Goal: Information Seeking & Learning: Learn about a topic

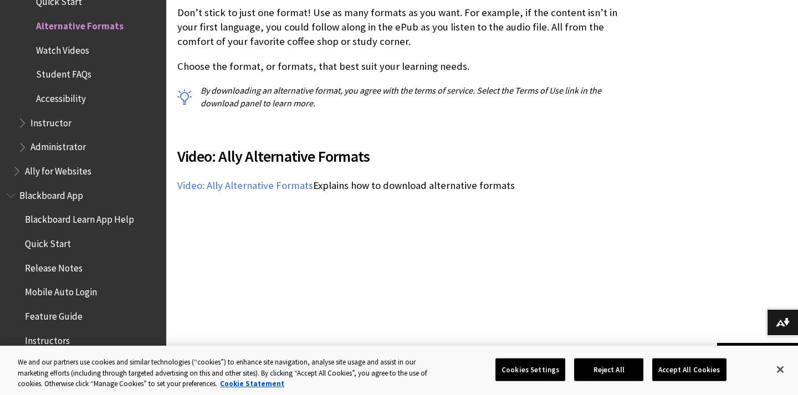
scroll to position [984, 0]
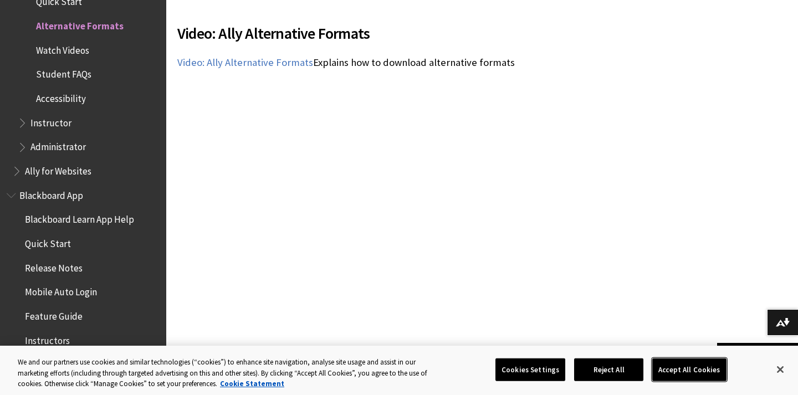
click at [669, 367] on button "Accept All Cookies" at bounding box center [689, 369] width 74 height 23
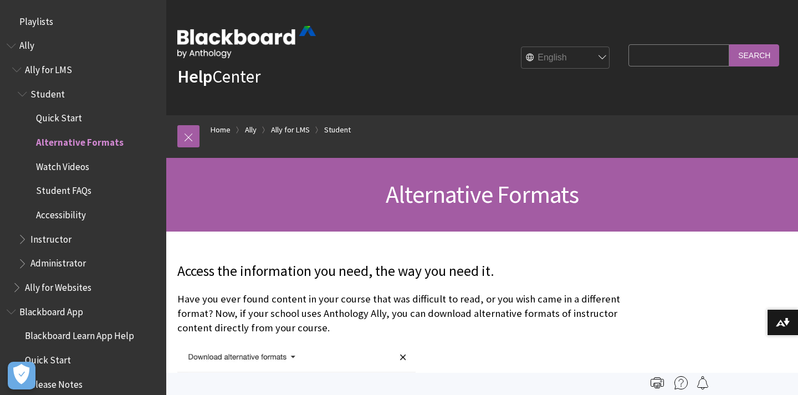
scroll to position [116, 0]
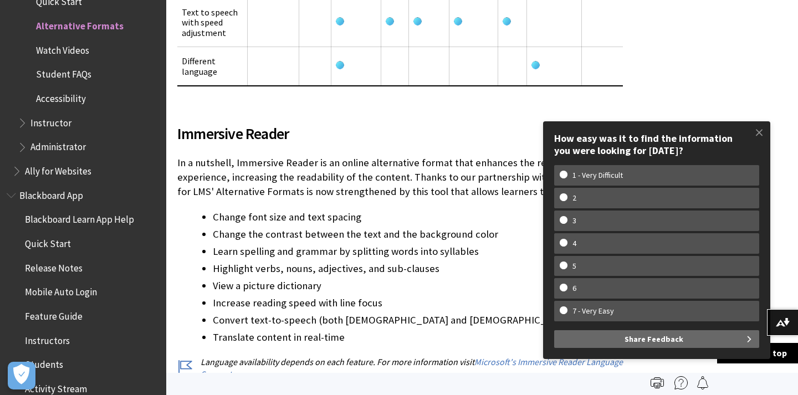
scroll to position [2187, 0]
click at [758, 135] on span at bounding box center [759, 132] width 23 height 23
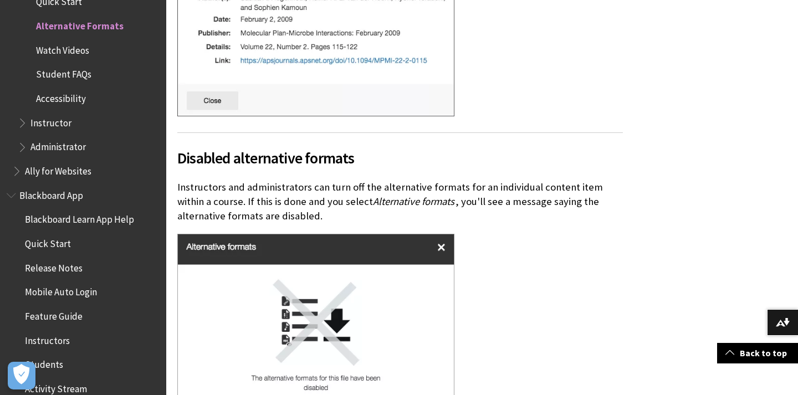
scroll to position [11423, 0]
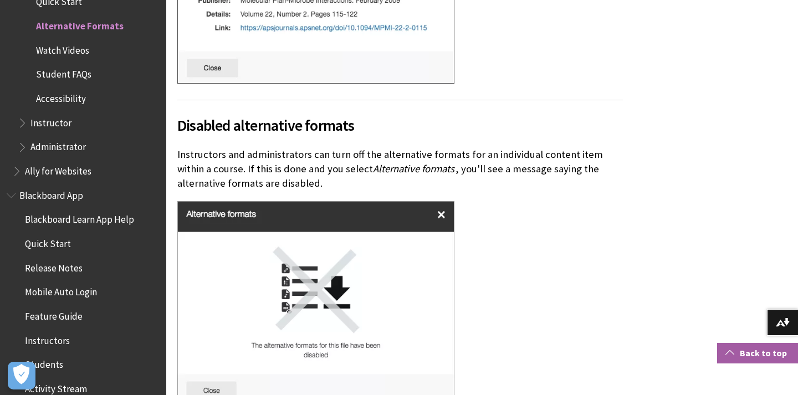
click at [753, 354] on link "Back to top" at bounding box center [757, 353] width 81 height 21
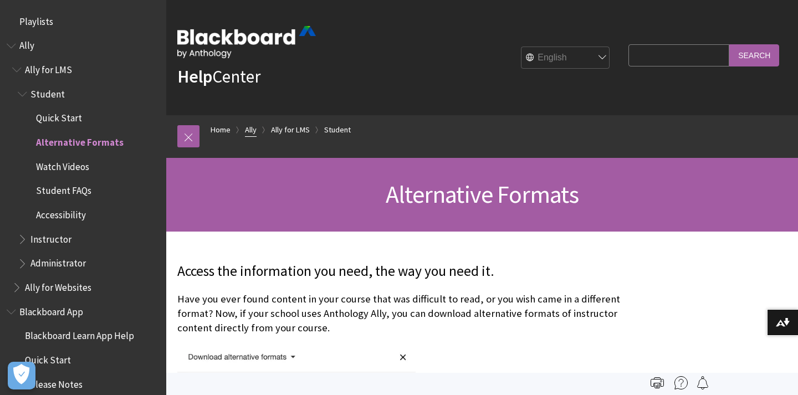
click at [255, 131] on link "Ally" at bounding box center [251, 130] width 12 height 14
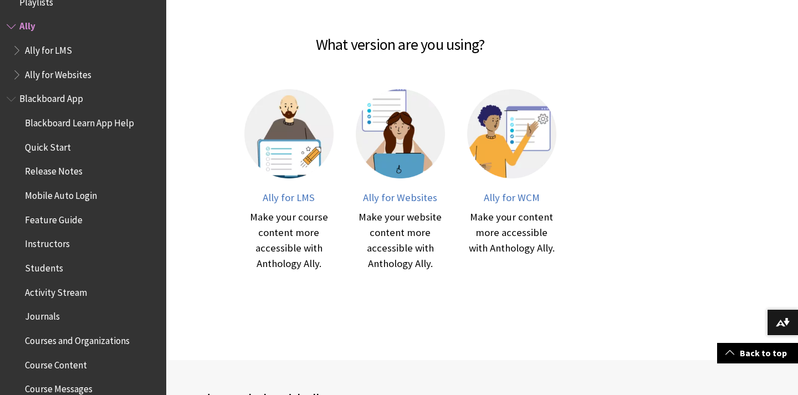
scroll to position [234, 0]
click at [405, 188] on div at bounding box center [400, 141] width 89 height 103
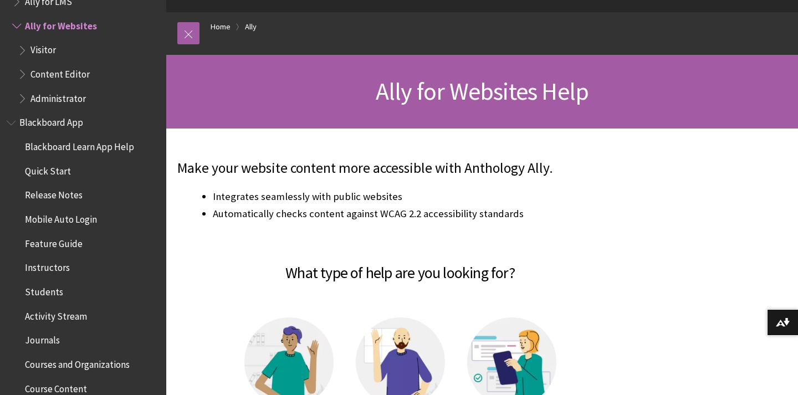
scroll to position [98, 0]
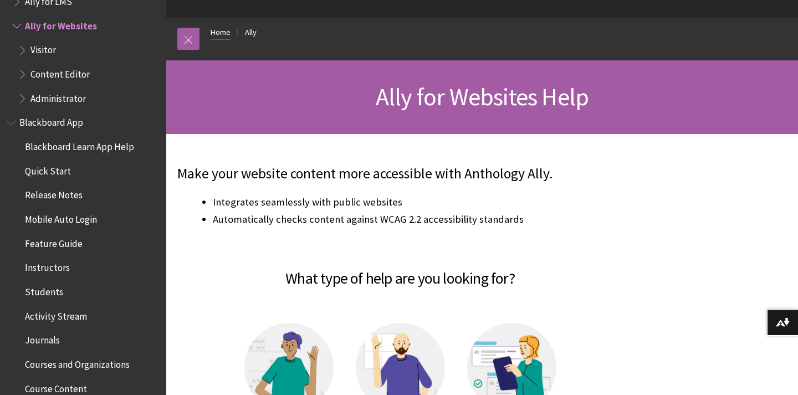
click at [211, 32] on link "Home" at bounding box center [221, 32] width 20 height 14
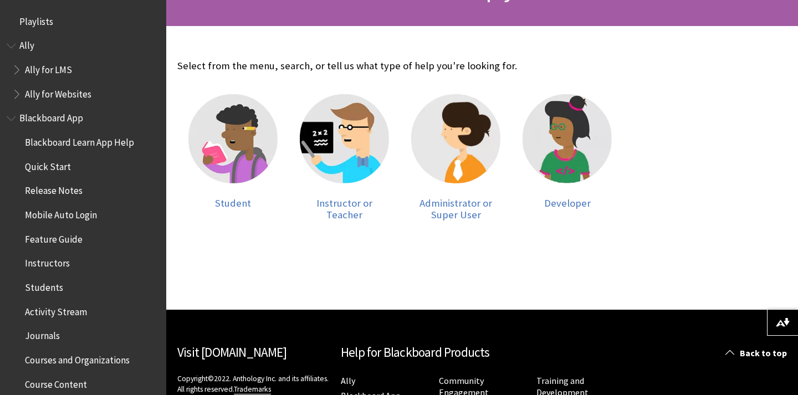
scroll to position [207, 0]
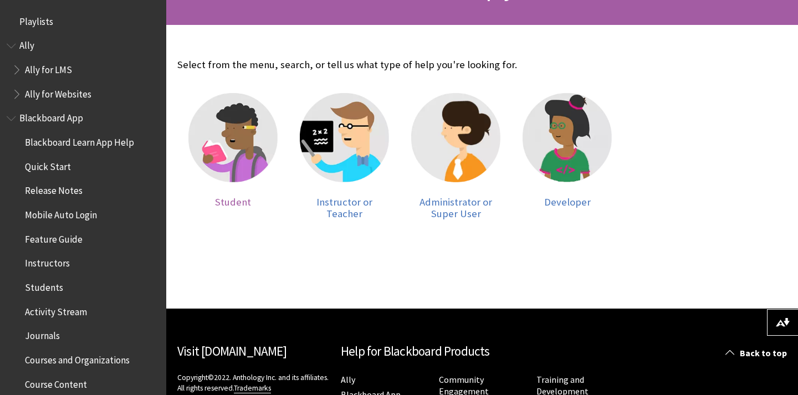
click at [238, 170] on img at bounding box center [232, 137] width 89 height 89
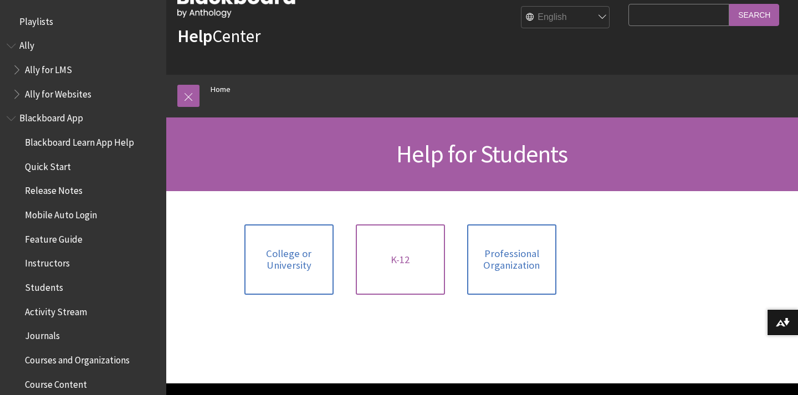
scroll to position [48, 0]
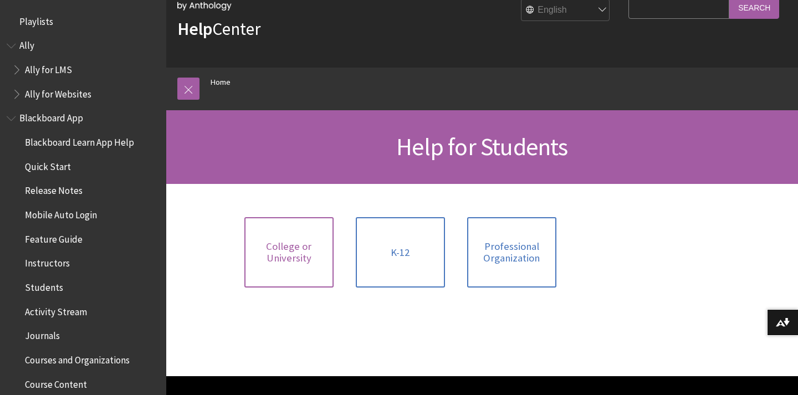
click at [320, 242] on span "College or University" at bounding box center [289, 253] width 76 height 24
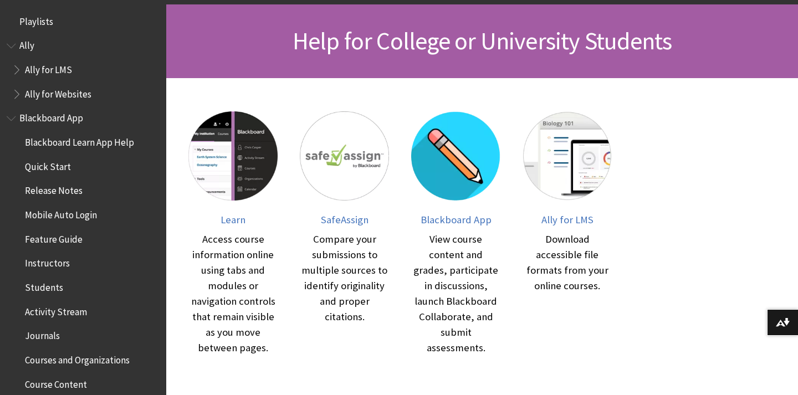
scroll to position [156, 0]
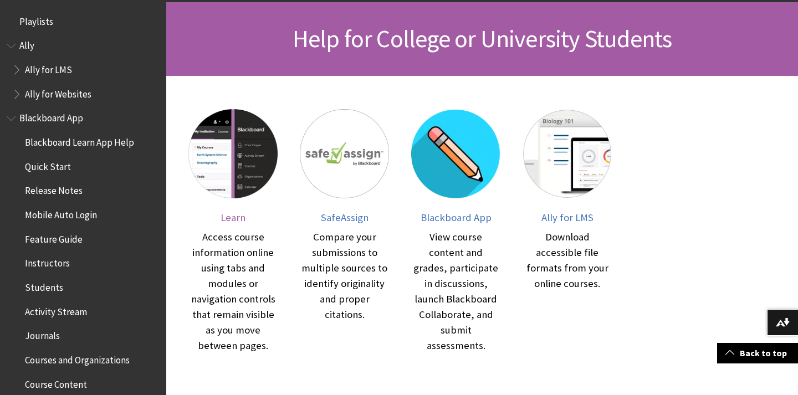
click at [226, 165] on img at bounding box center [232, 153] width 89 height 89
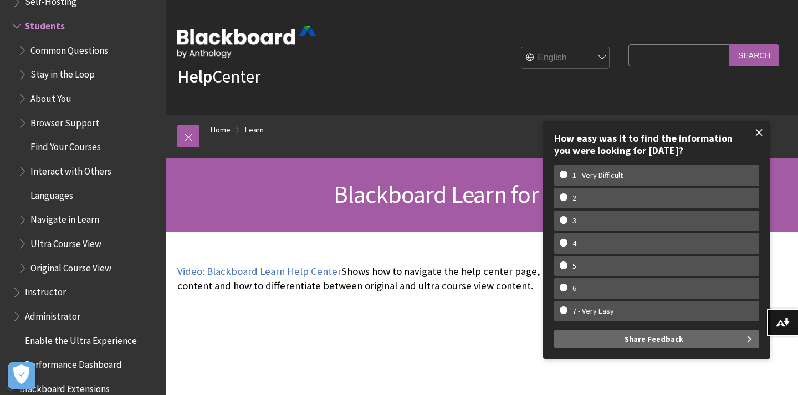
click at [753, 137] on span at bounding box center [759, 132] width 23 height 23
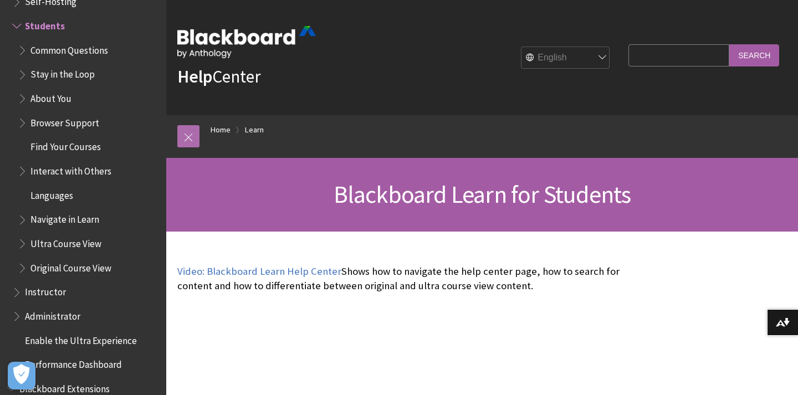
click at [193, 144] on link at bounding box center [188, 136] width 22 height 22
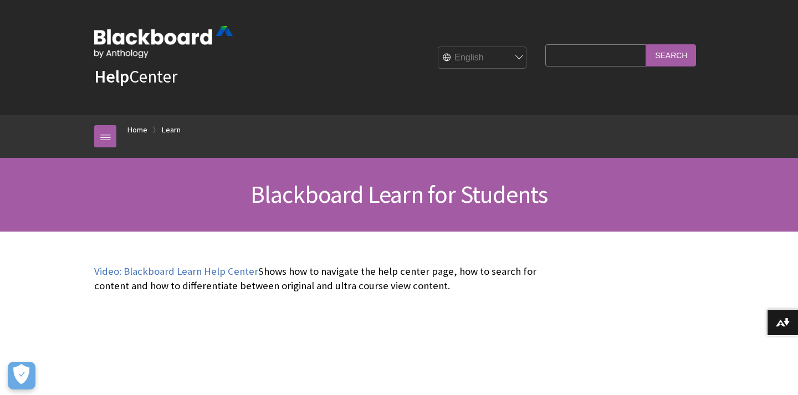
click at [575, 60] on input "Search Query" at bounding box center [595, 55] width 101 height 22
type input "reader"
click at [646, 44] on input "Search" at bounding box center [671, 55] width 50 height 22
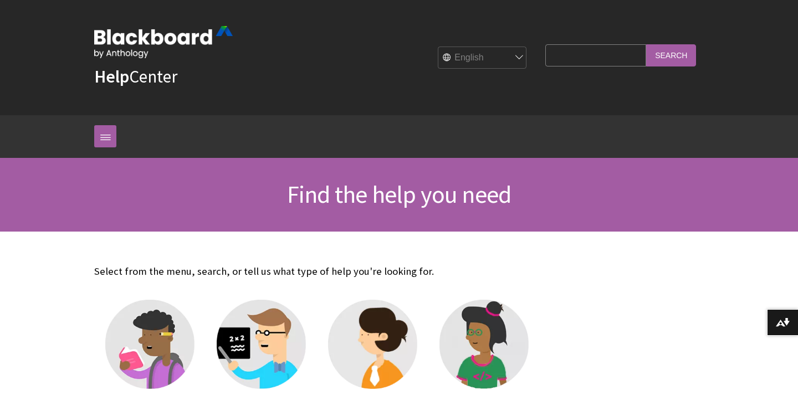
scroll to position [207, 0]
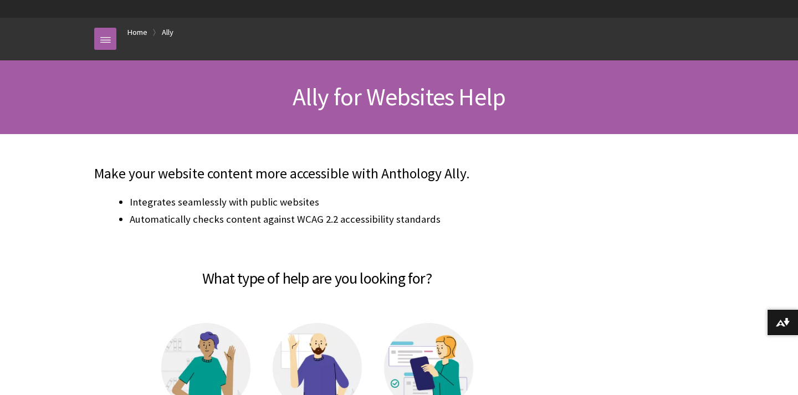
scroll to position [68, 0]
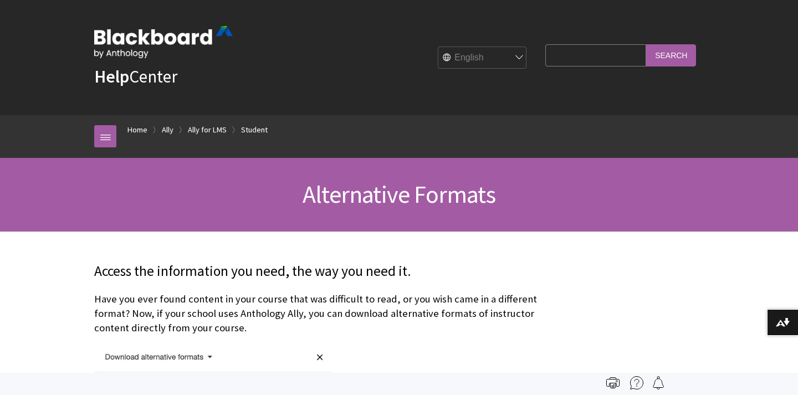
scroll to position [116, 0]
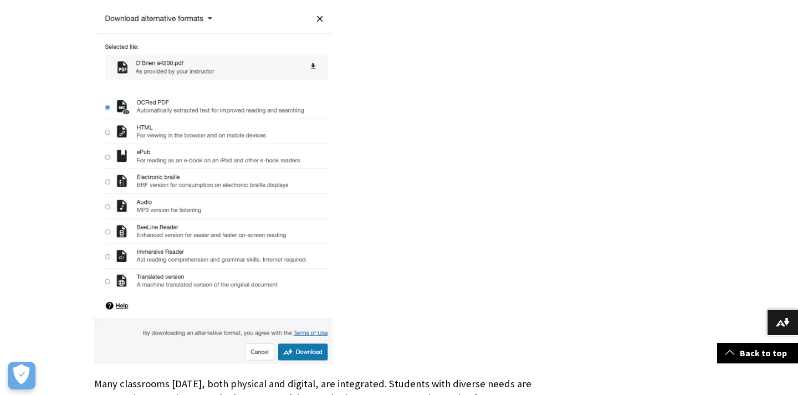
scroll to position [338, 0]
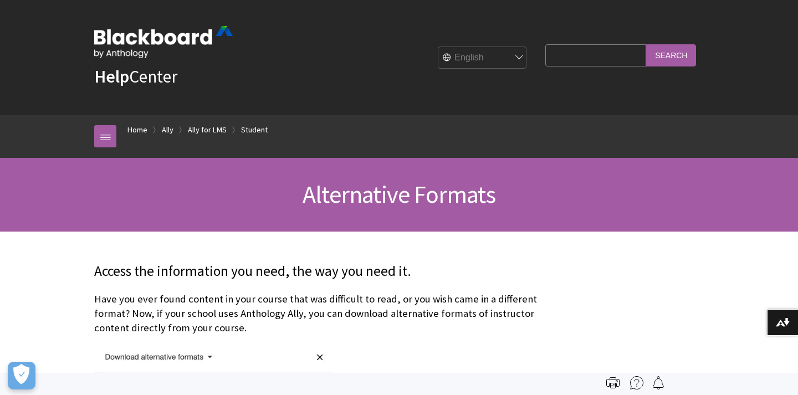
scroll to position [116, 0]
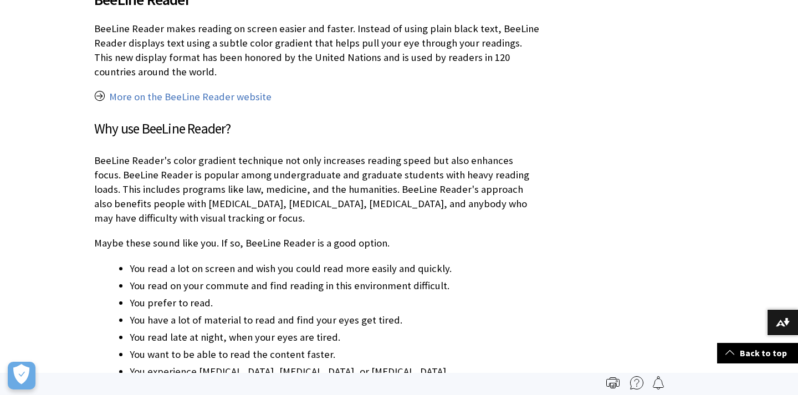
scroll to position [9964, 0]
